Goal: Task Accomplishment & Management: Manage account settings

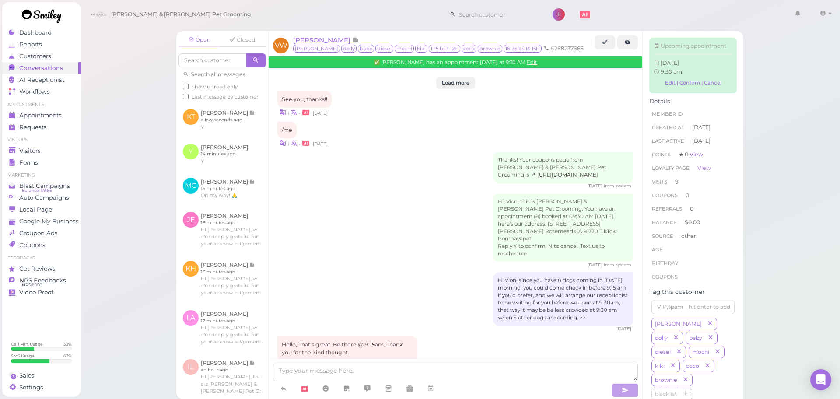
click at [105, 165] on div "Open Closed Search all messages Show unread only Last message by customer KT Ka…" at bounding box center [460, 199] width 761 height 399
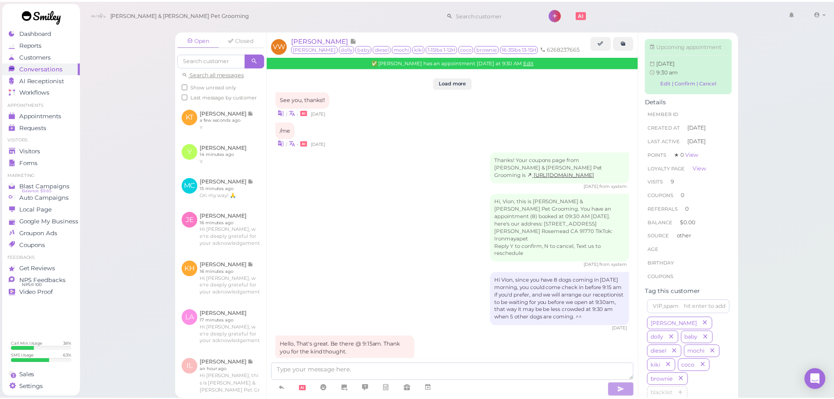
scroll to position [1210, 0]
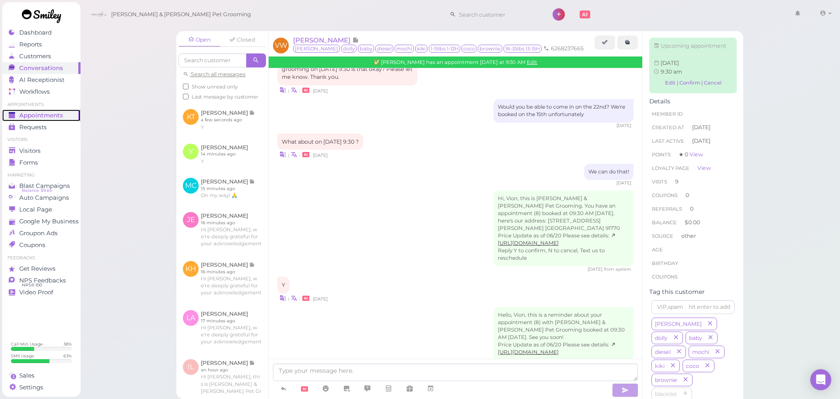
click at [65, 119] on link "Appointments" at bounding box center [41, 115] width 78 height 12
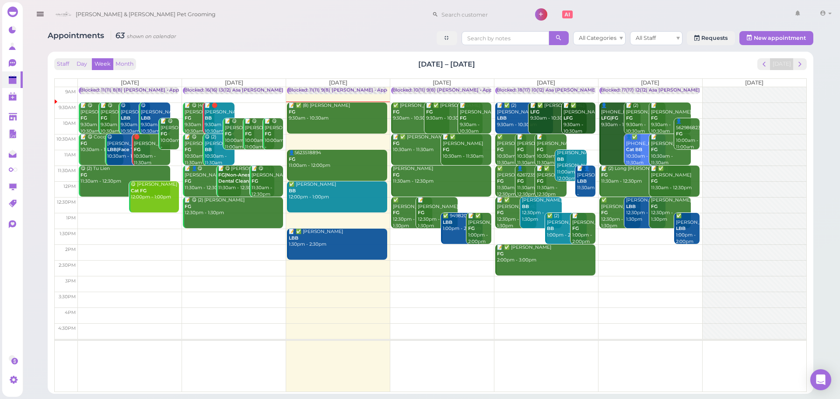
click at [364, 38] on div "Appointments 63 shown on calendar All Categories All Staff Requests New appoint…" at bounding box center [431, 39] width 766 height 16
click at [339, 119] on div "📝 ✅ (8) Vion Wong FG 9:30am - 10:30am" at bounding box center [337, 111] width 99 height 19
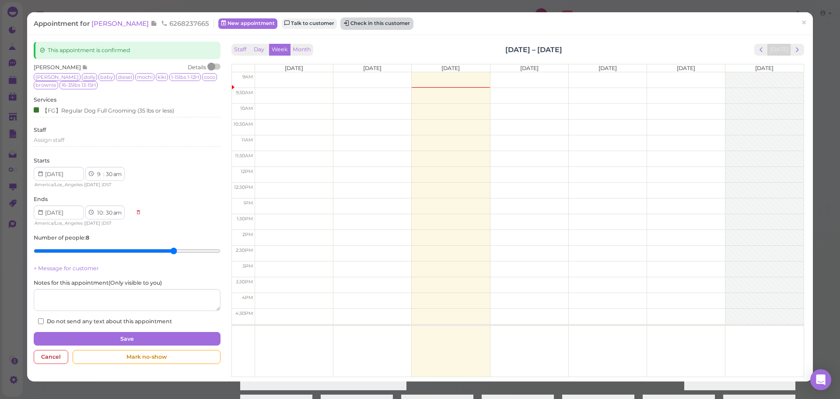
click at [368, 21] on button "Check in this customer" at bounding box center [376, 23] width 71 height 11
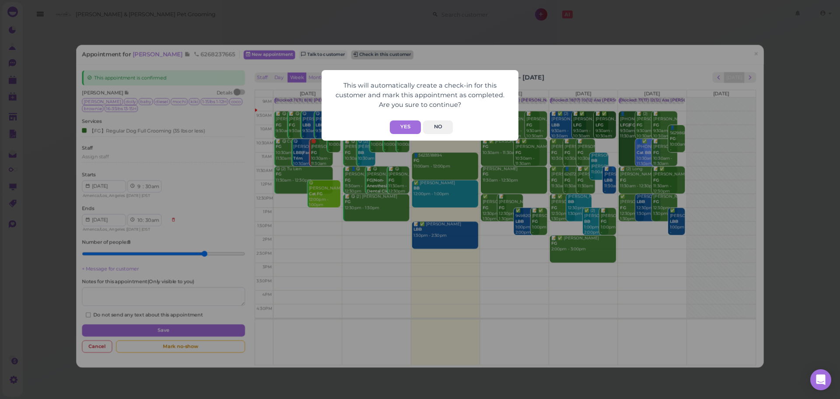
click at [401, 129] on button "Yes" at bounding box center [405, 127] width 31 height 14
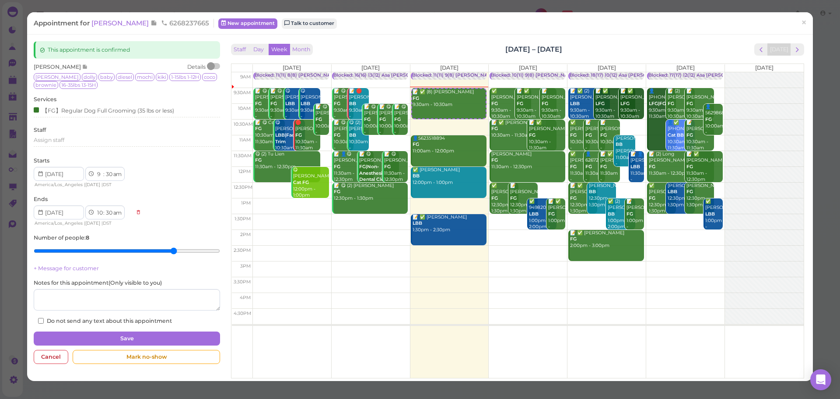
click at [663, 23] on div "This will automatically create a check-in for this customer and mark this appoi…" at bounding box center [420, 199] width 840 height 399
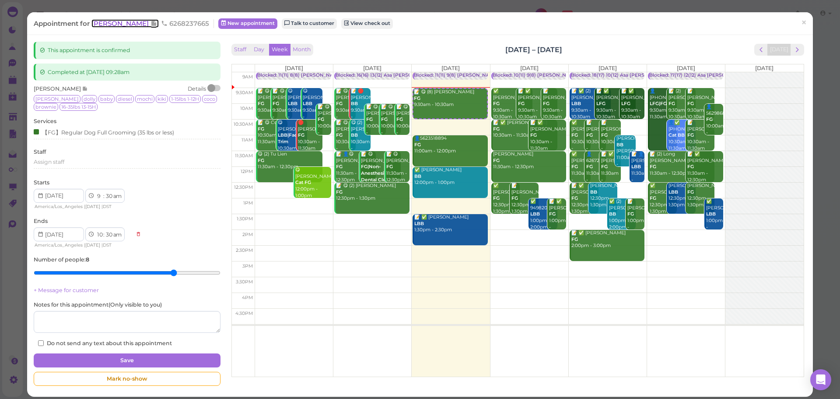
click at [114, 24] on span "[PERSON_NAME]" at bounding box center [120, 23] width 59 height 8
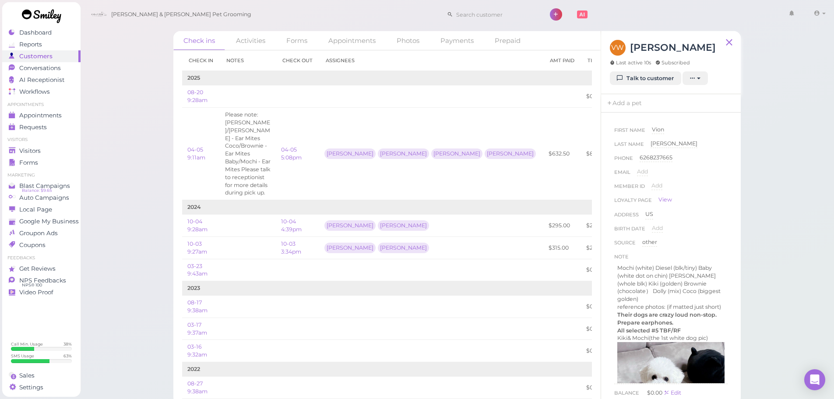
click at [789, 250] on div "Check ins Activities Forms Appointments Photos Payments Prepaid Check in Notes …" at bounding box center [457, 202] width 754 height 404
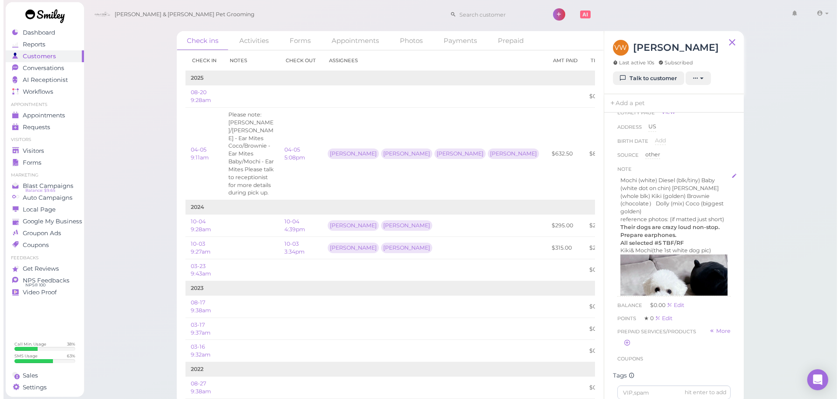
scroll to position [44, 0]
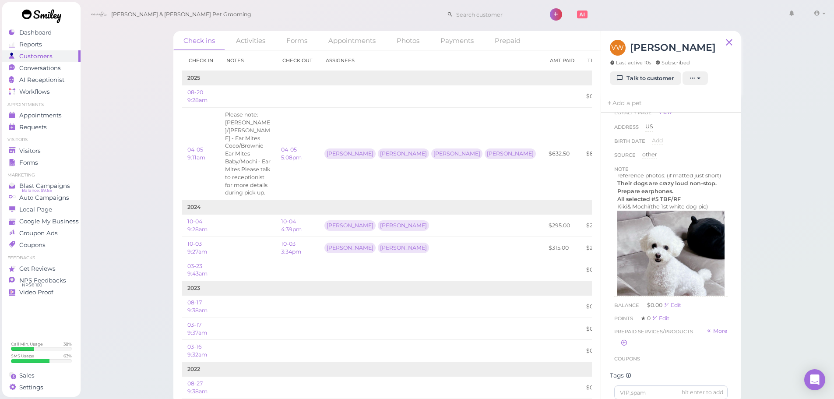
click at [765, 241] on div "Check ins Activities Forms Appointments Photos Payments Prepaid Check in Notes …" at bounding box center [457, 202] width 754 height 404
click at [24, 113] on span "Appointments" at bounding box center [41, 115] width 44 height 7
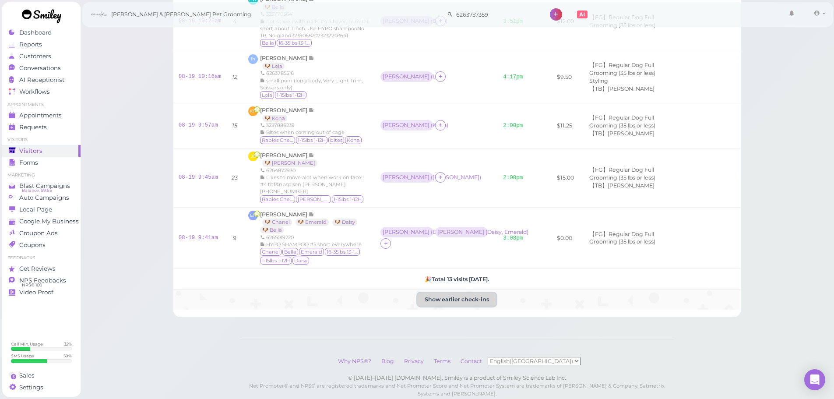
click at [457, 292] on button "Show earlier check-ins" at bounding box center [456, 299] width 79 height 14
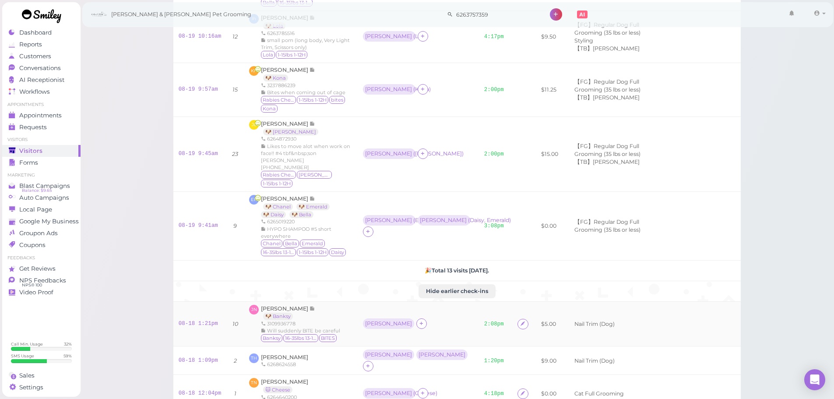
scroll to position [613, 0]
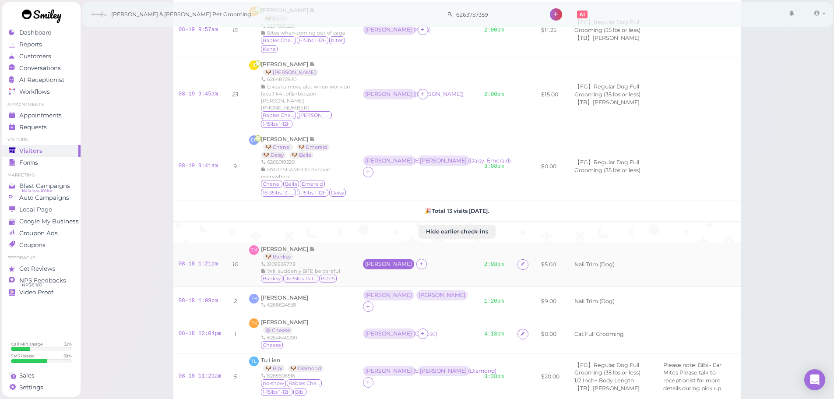
click at [367, 261] on div "[PERSON_NAME]" at bounding box center [388, 264] width 47 height 6
click at [459, 259] on div "[PERSON_NAME]" at bounding box center [418, 264] width 111 height 11
click at [365, 261] on div "[PERSON_NAME]" at bounding box center [388, 264] width 47 height 6
click at [497, 298] on link "1:20pm" at bounding box center [494, 301] width 20 height 6
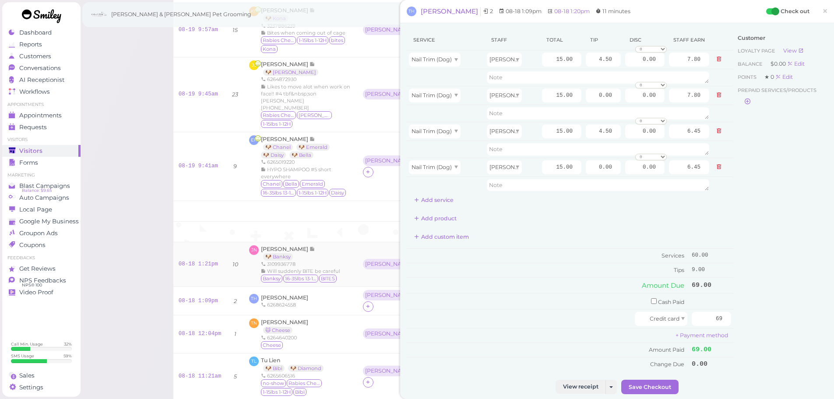
click at [362, 242] on td "[PERSON_NAME]" at bounding box center [418, 264] width 121 height 45
drag, startPoint x: 817, startPoint y: 16, endPoint x: 659, endPoint y: 125, distance: 192.6
click at [822, 17] on span "×" at bounding box center [825, 11] width 6 height 12
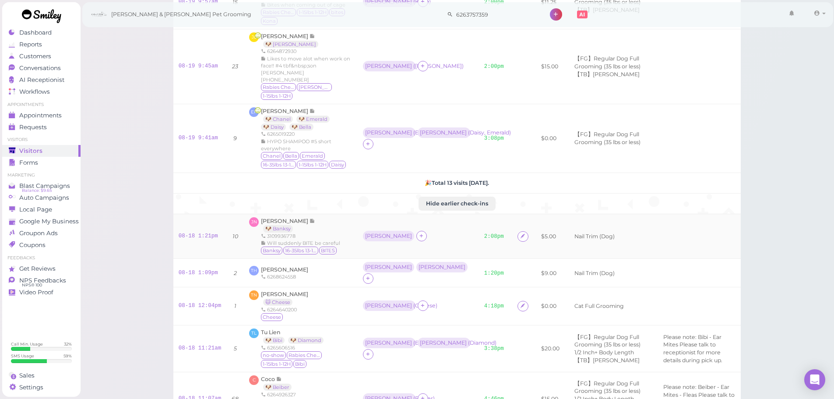
scroll to position [657, 0]
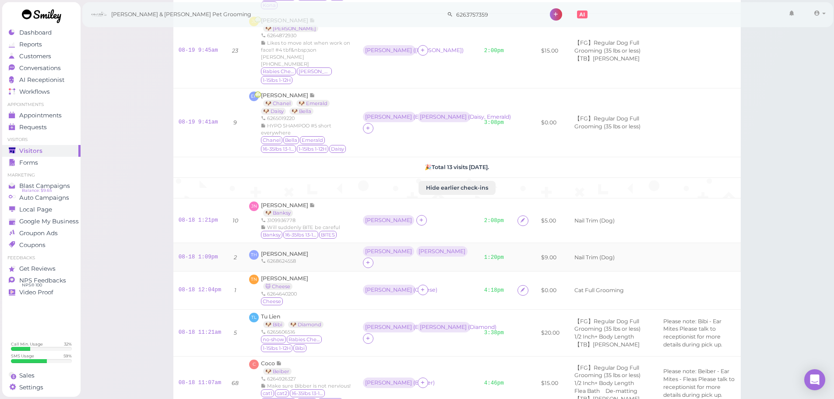
click at [451, 243] on td "[PERSON_NAME] [PERSON_NAME]" at bounding box center [418, 257] width 121 height 28
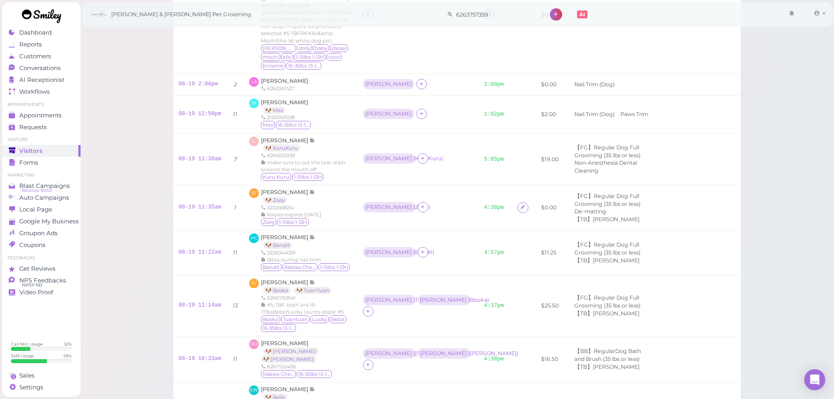
scroll to position [132, 0]
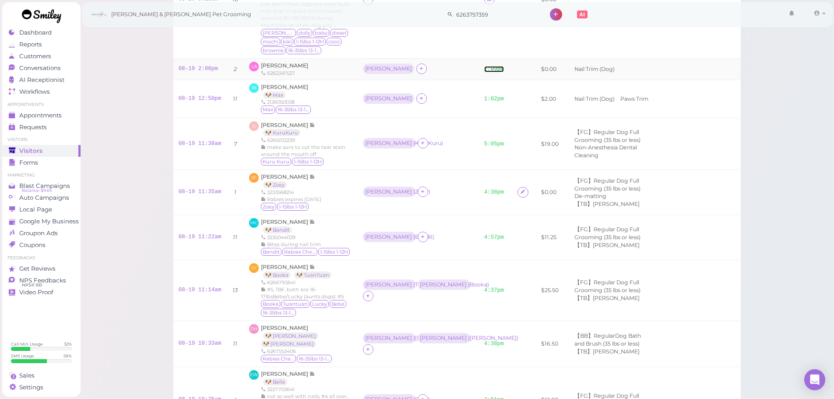
click at [492, 68] on link "2:09pm" at bounding box center [494, 69] width 20 height 6
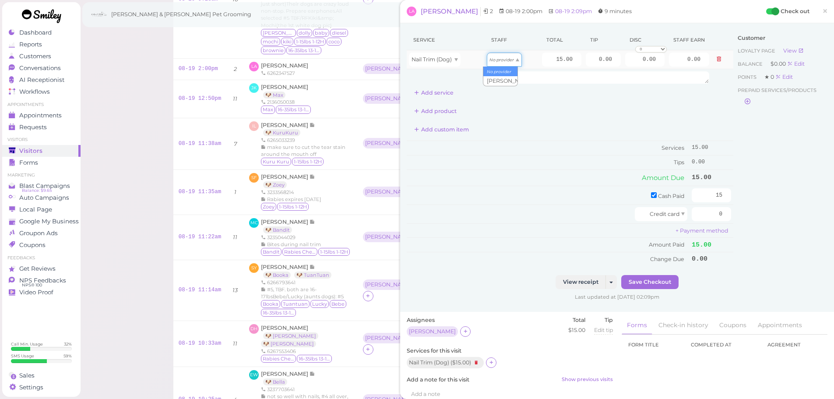
click at [500, 63] on div "No provider" at bounding box center [504, 60] width 35 height 14
type input "6.45"
click at [652, 285] on button "Save Checkout" at bounding box center [649, 282] width 57 height 14
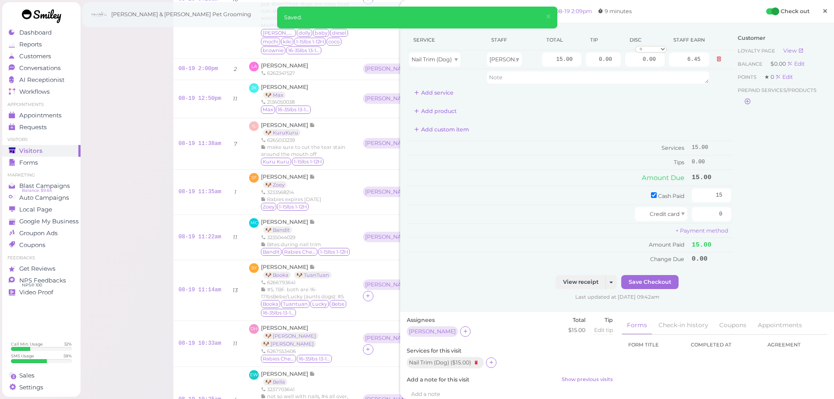
click at [822, 14] on span "×" at bounding box center [825, 11] width 6 height 12
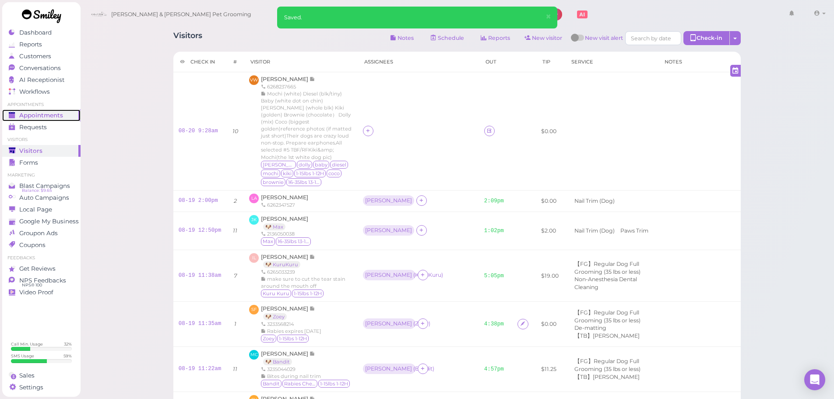
click at [53, 115] on span "Appointments" at bounding box center [41, 115] width 44 height 7
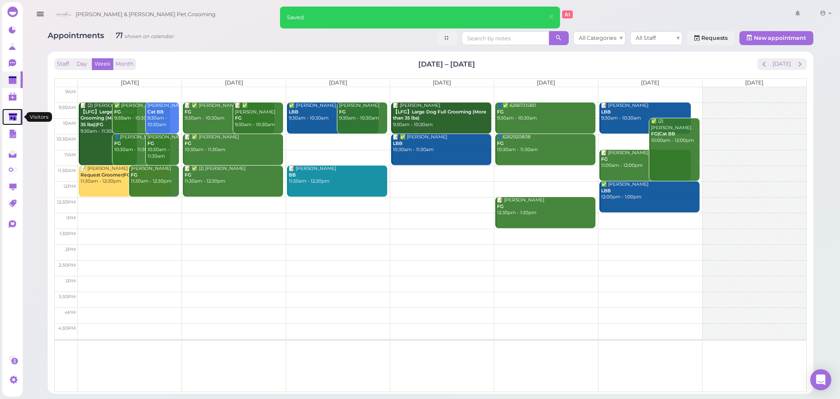
click at [15, 110] on link at bounding box center [12, 117] width 21 height 17
